Goal: Transaction & Acquisition: Purchase product/service

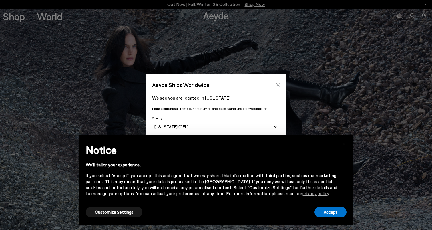
click at [277, 83] on icon "Close" at bounding box center [278, 85] width 4 height 4
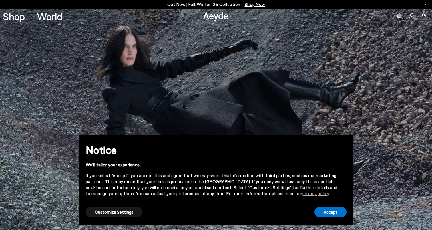
click at [143, 99] on img at bounding box center [216, 119] width 432 height 221
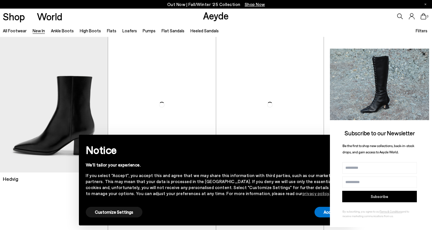
scroll to position [134, 0]
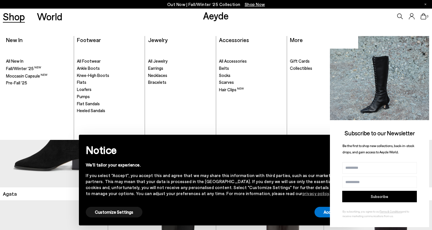
click at [17, 13] on link "Shop" at bounding box center [14, 16] width 22 height 10
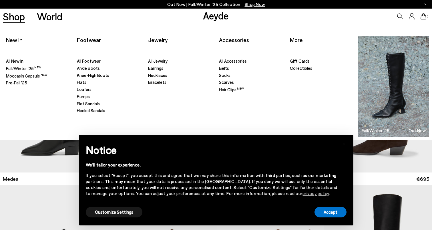
click at [85, 61] on span "All Footwear" at bounding box center [89, 60] width 24 height 5
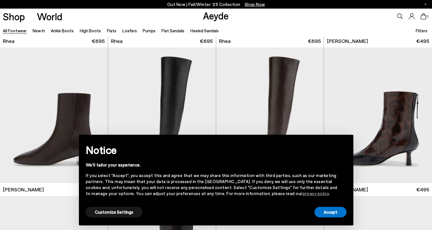
scroll to position [1382, 0]
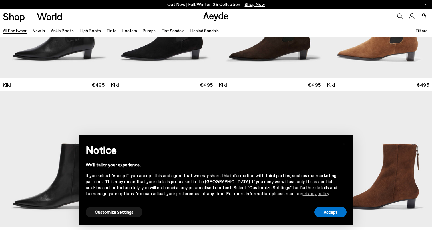
scroll to position [2351, 0]
